Goal: Find contact information: Find contact information

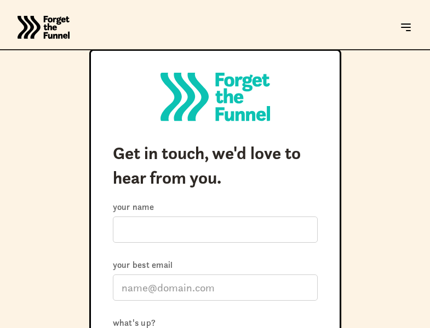
click at [129, 328] on html "JOIN FREE Join FREE ABOUT ABOUT Work with us Work with us Success Stories Succe…" at bounding box center [215, 164] width 430 height 328
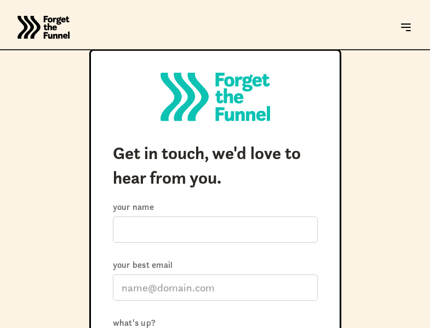
click at [129, 328] on html "JOIN FREE Join FREE ABOUT ABOUT Work with us Work with us Success Stories Succe…" at bounding box center [215, 164] width 430 height 328
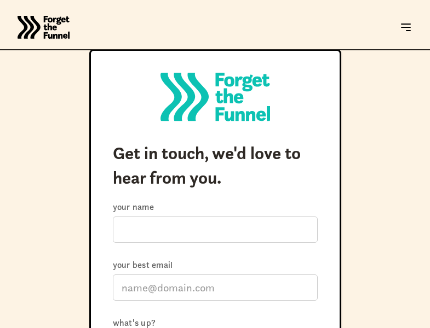
click at [129, 328] on html "JOIN FREE Join FREE ABOUT ABOUT Work with us Work with us Success Stories Succe…" at bounding box center [215, 164] width 430 height 328
